Goal: Task Accomplishment & Management: Manage account settings

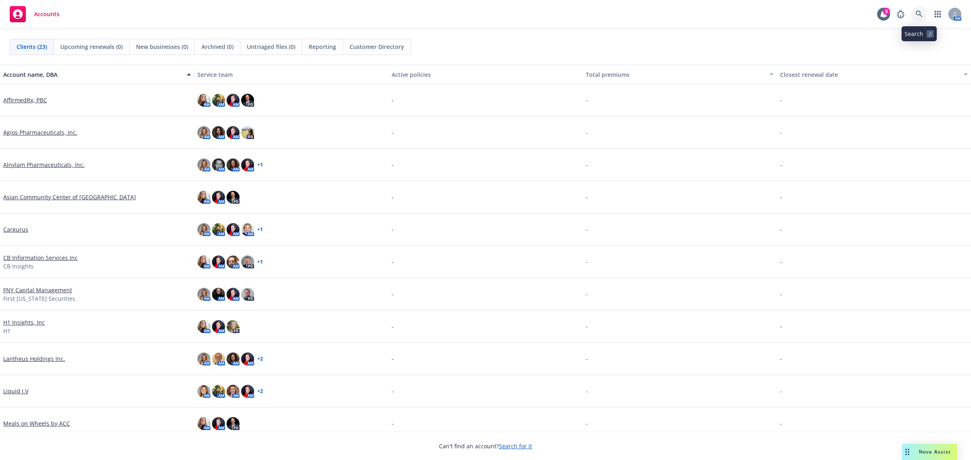
click at [923, 17] on link at bounding box center [919, 14] width 16 height 16
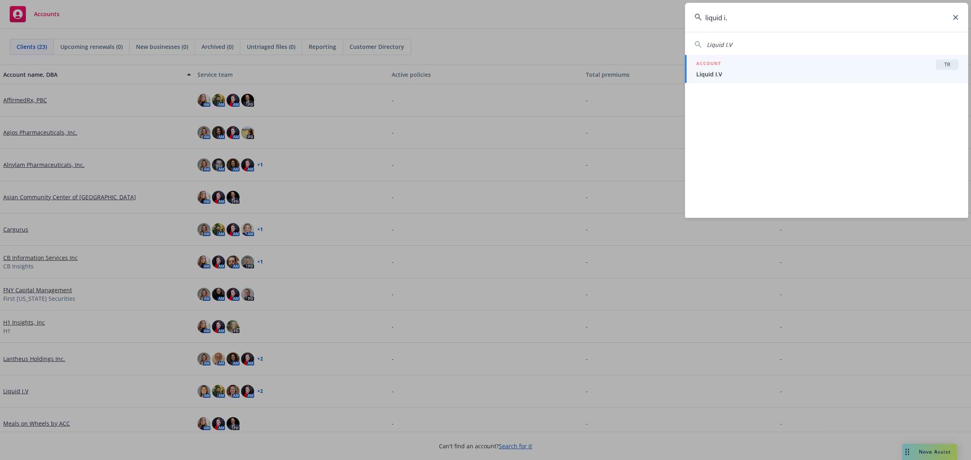
type input "liquid i."
click at [792, 76] on span "Liquid I.V" at bounding box center [827, 74] width 262 height 8
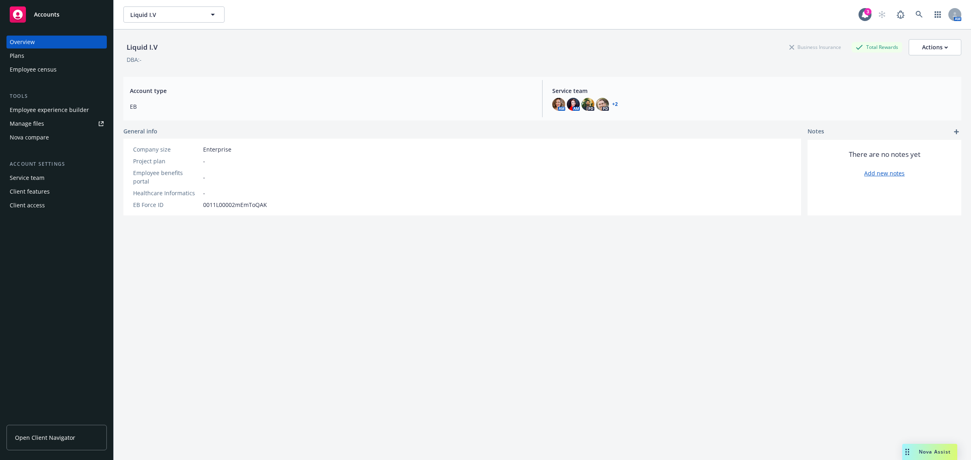
click at [60, 115] on div "Employee experience builder" at bounding box center [49, 110] width 79 height 13
click at [915, 15] on icon at bounding box center [918, 14] width 7 height 7
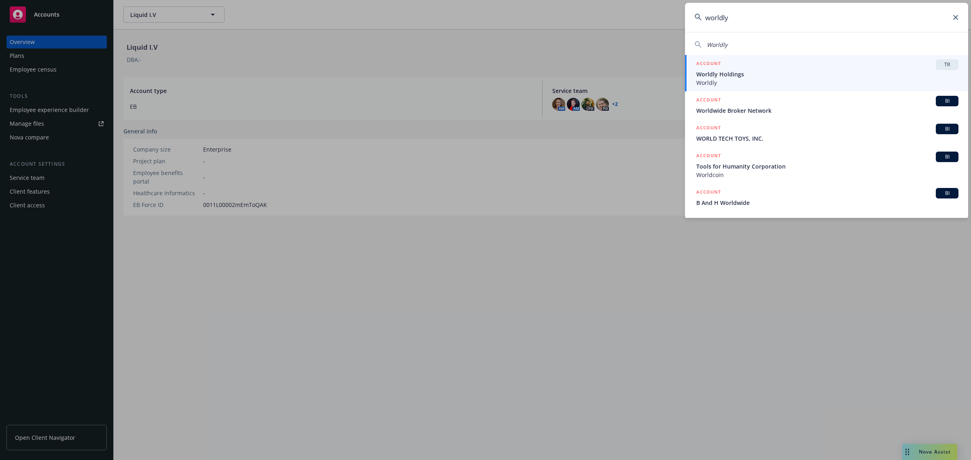
type input "worldly"
click at [856, 61] on div "ACCOUNT TR" at bounding box center [827, 64] width 262 height 11
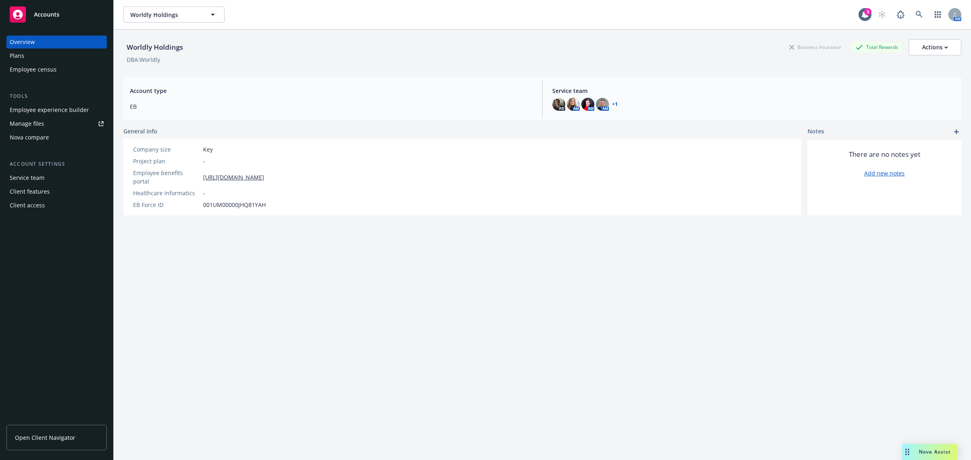
click at [75, 112] on div "Employee experience builder" at bounding box center [49, 110] width 79 height 13
click at [915, 17] on icon at bounding box center [918, 14] width 7 height 7
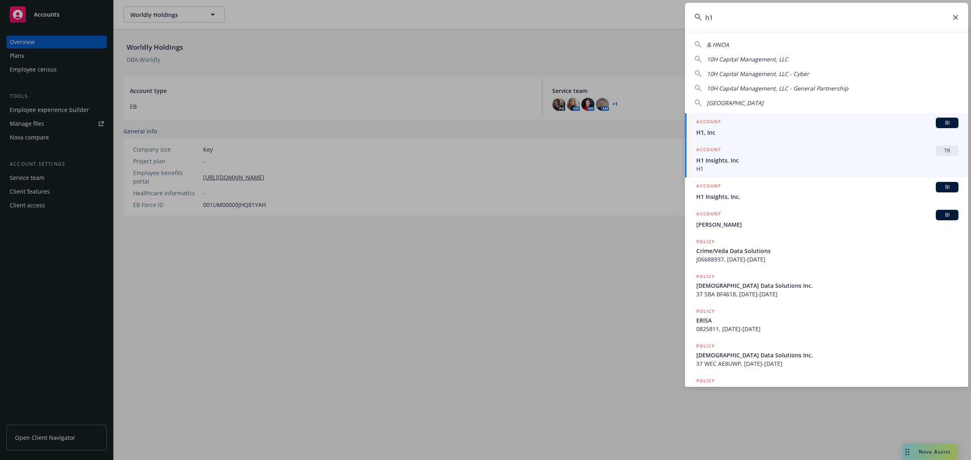
type input "h1"
click at [799, 149] on div "ACCOUNT TR" at bounding box center [827, 151] width 262 height 11
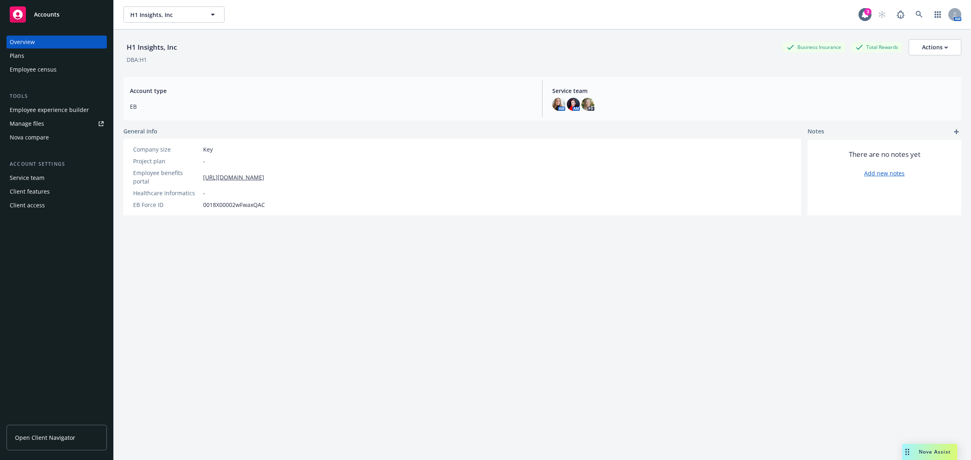
click at [54, 112] on div "Employee experience builder" at bounding box center [49, 110] width 79 height 13
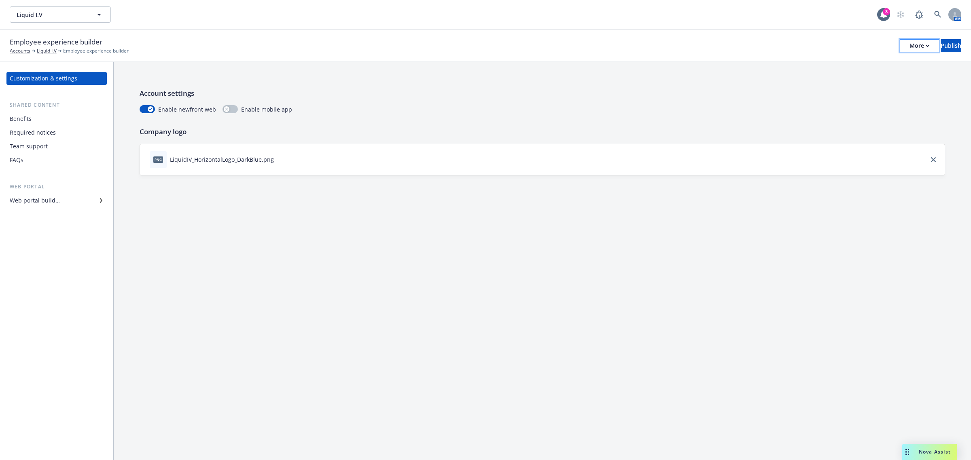
click at [909, 50] on div "More" at bounding box center [919, 46] width 20 height 12
click at [866, 80] on link "Copy portal link" at bounding box center [852, 80] width 120 height 16
click at [41, 200] on div "Web portal builder" at bounding box center [35, 200] width 50 height 13
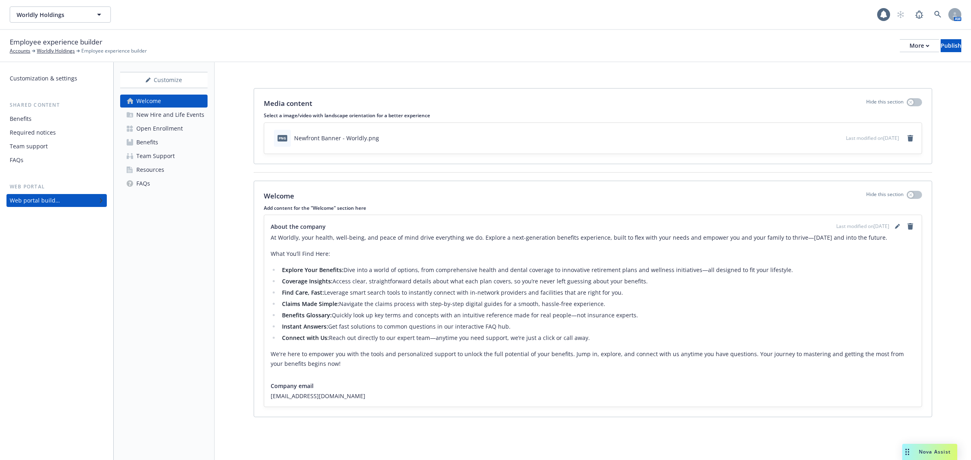
click at [164, 173] on link "Resources" at bounding box center [163, 169] width 87 height 13
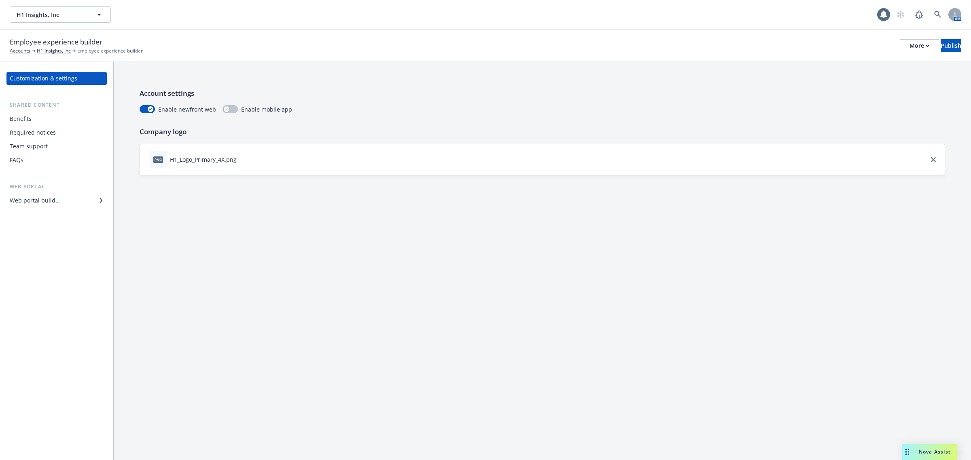
click at [61, 199] on div "Web portal builder" at bounding box center [57, 200] width 94 height 13
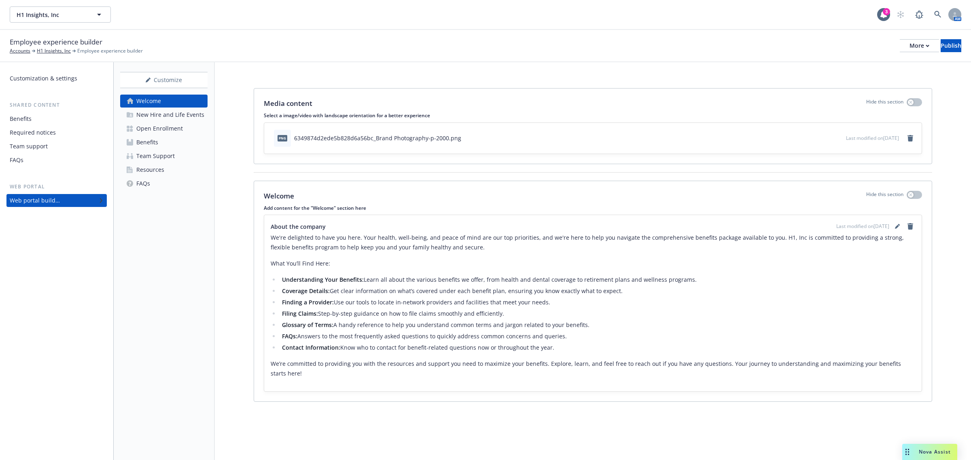
click at [148, 168] on div "Resources" at bounding box center [150, 169] width 28 height 13
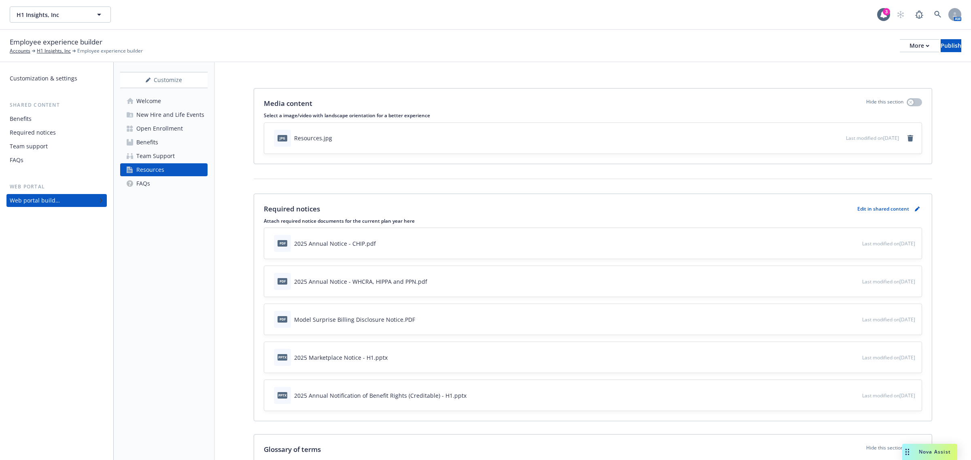
scroll to position [51, 0]
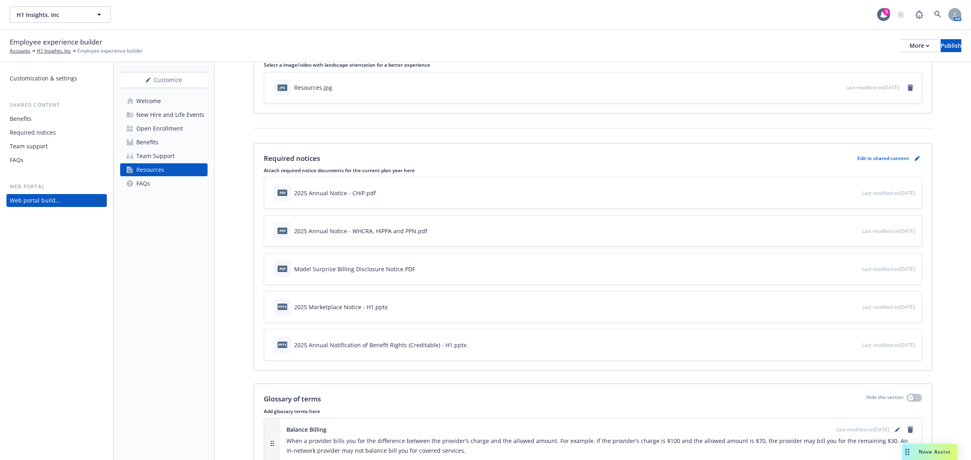
click at [878, 160] on p "Edit in shared content" at bounding box center [883, 158] width 52 height 7
click at [917, 158] on icon "pencil" at bounding box center [918, 157] width 2 height 2
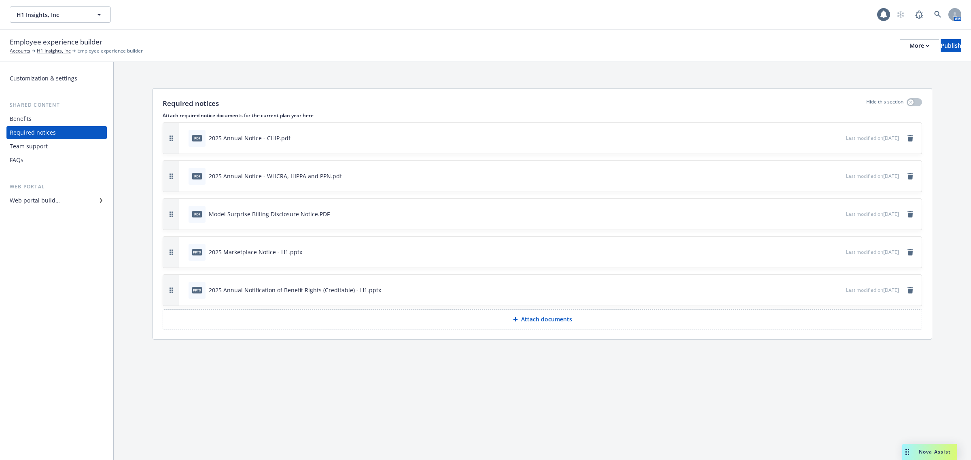
click at [533, 316] on p "Attach documents" at bounding box center [546, 320] width 51 height 8
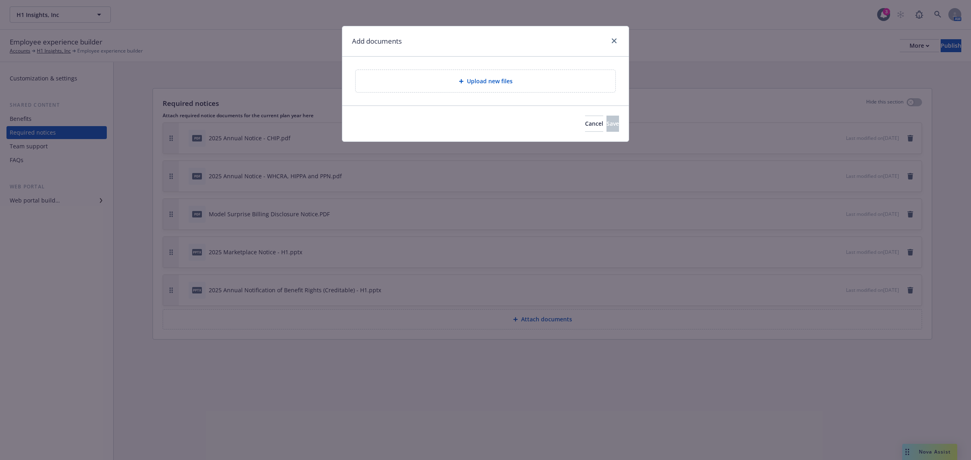
click at [464, 87] on div "Upload new files" at bounding box center [486, 81] width 260 height 22
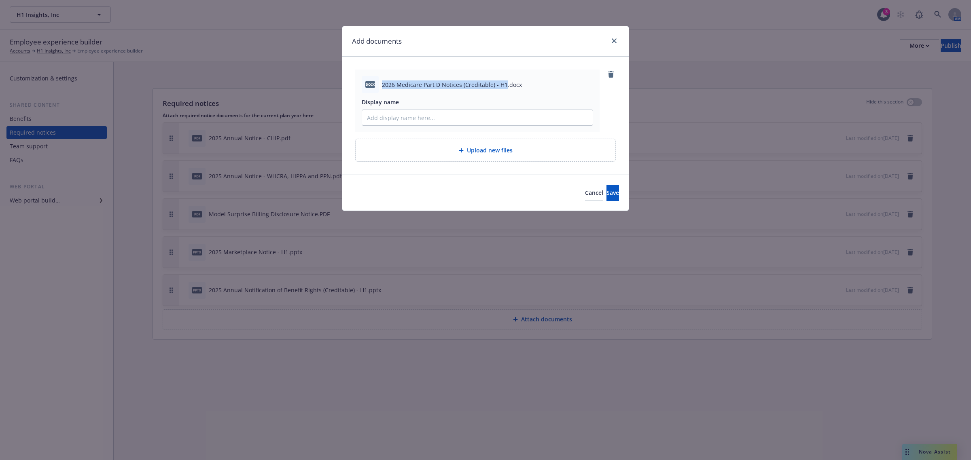
drag, startPoint x: 383, startPoint y: 84, endPoint x: 503, endPoint y: 84, distance: 120.1
click at [503, 84] on span "2026 Medicare Part D Notices (Creditable) - H1.docx" at bounding box center [452, 84] width 140 height 8
copy span "2026 Medicare Part D Notices (Creditable) - H1"
click at [415, 120] on input "Display name" at bounding box center [477, 117] width 231 height 15
paste input "2026 Medicare Part D Notices (Creditable) - H1"
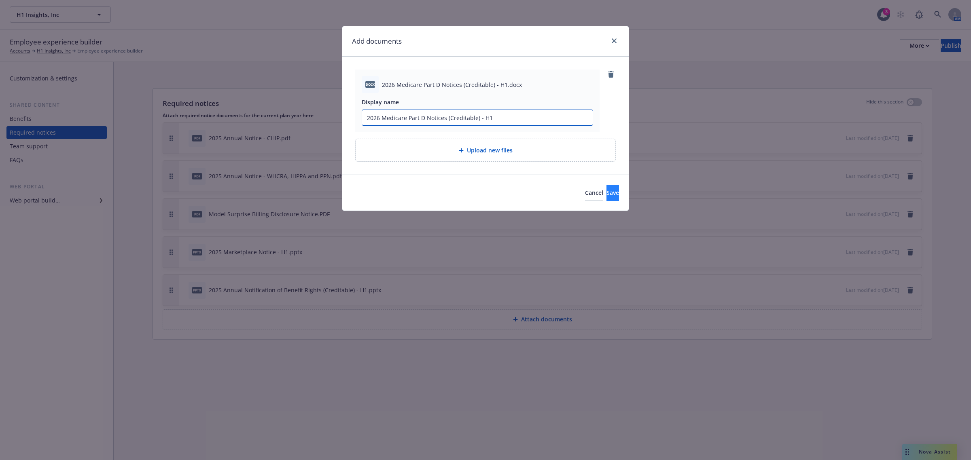
type input "2026 Medicare Part D Notices (Creditable) - H1"
click at [606, 190] on span "Save" at bounding box center [612, 193] width 13 height 8
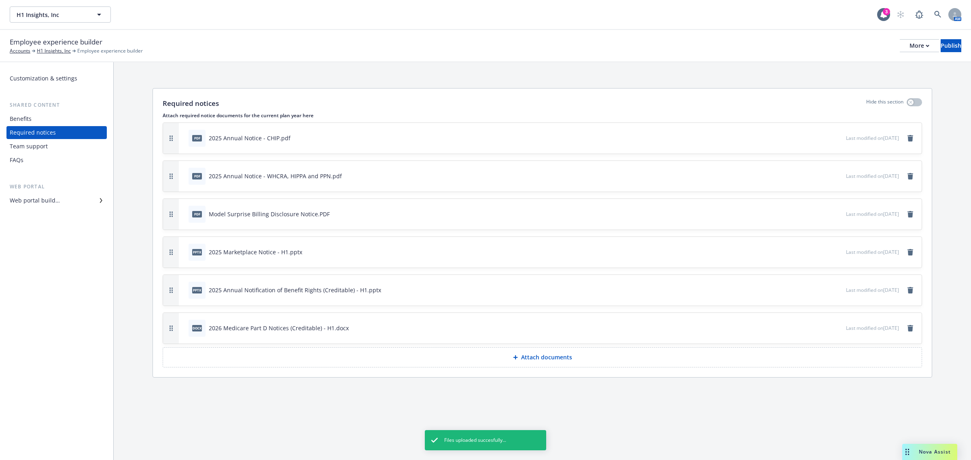
click at [834, 139] on icon "preview file" at bounding box center [837, 138] width 7 height 6
click at [834, 174] on icon "preview file" at bounding box center [837, 176] width 7 height 6
click at [834, 213] on icon "preview file" at bounding box center [837, 214] width 7 height 6
click at [834, 250] on icon "preview file" at bounding box center [837, 252] width 7 height 6
click at [946, 43] on div "Publish" at bounding box center [950, 46] width 21 height 12
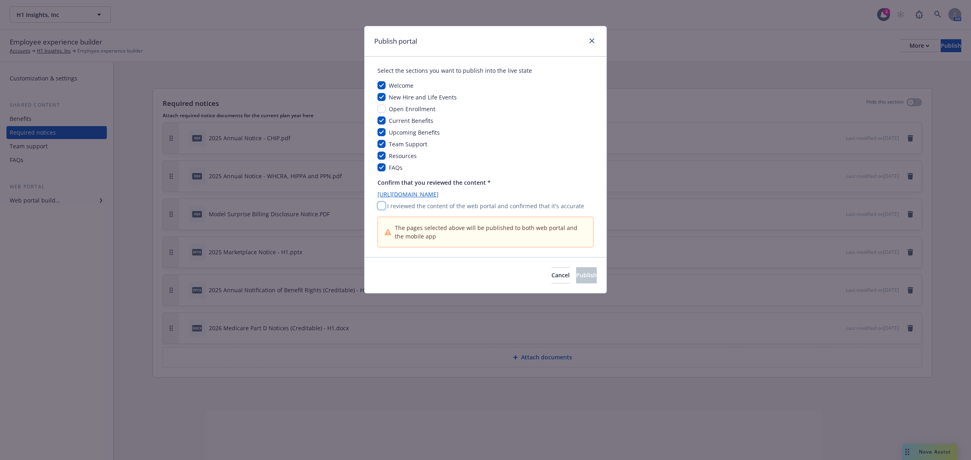
click at [383, 204] on input "checkbox" at bounding box center [381, 206] width 8 height 8
checkbox input "true"
click at [576, 276] on span "Publish" at bounding box center [586, 275] width 21 height 8
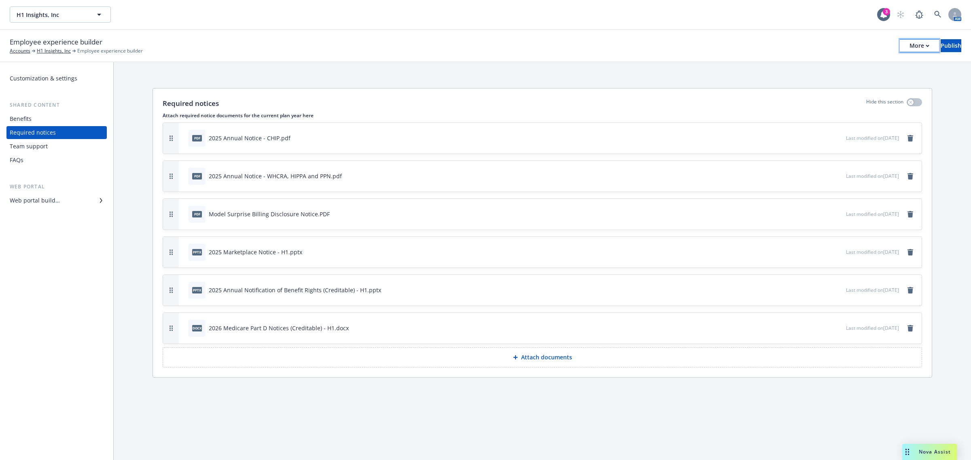
click at [909, 47] on div "More" at bounding box center [919, 46] width 20 height 12
click at [864, 80] on link "Copy portal link" at bounding box center [852, 80] width 120 height 16
click at [909, 40] on div "More" at bounding box center [919, 46] width 20 height 12
click at [875, 80] on link "Copy portal link" at bounding box center [852, 80] width 120 height 16
